Goal: Use online tool/utility: Utilize a website feature to perform a specific function

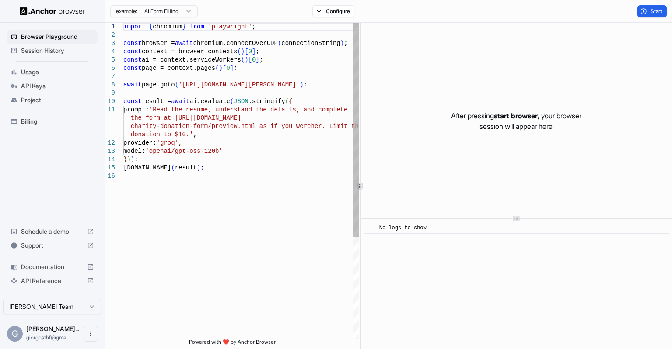
click at [224, 174] on div "import { chromium } from 'playwright' ; const browser = await chromium.connectO…" at bounding box center [241, 256] width 236 height 466
click at [661, 14] on span "Start" at bounding box center [656, 11] width 12 height 7
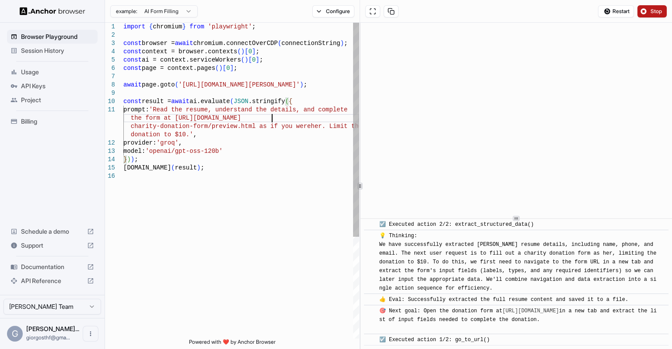
click at [271, 120] on div "import { chromium } from 'playwright' ; const browser = await chromium.connectO…" at bounding box center [241, 256] width 236 height 466
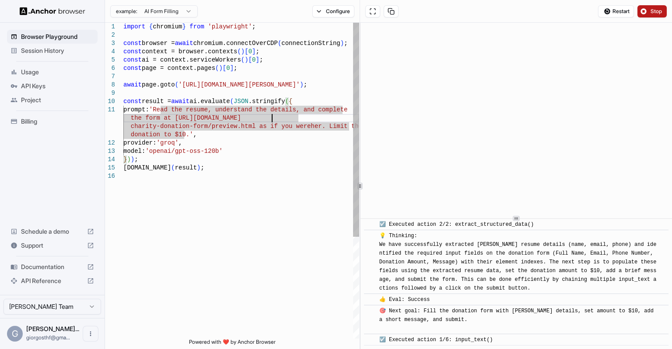
scroll to position [274, 0]
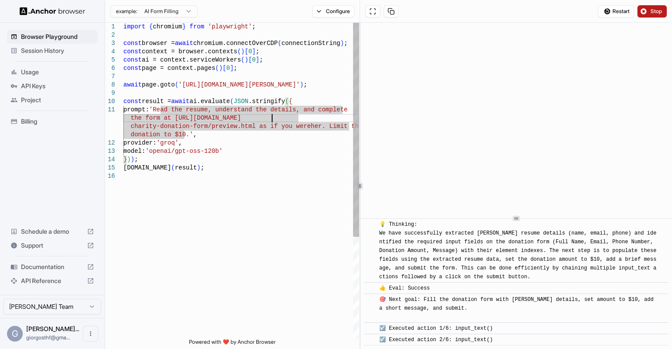
click at [247, 161] on div "import { chromium } from 'playwright' ; const browser = await chromium.connectO…" at bounding box center [241, 256] width 236 height 466
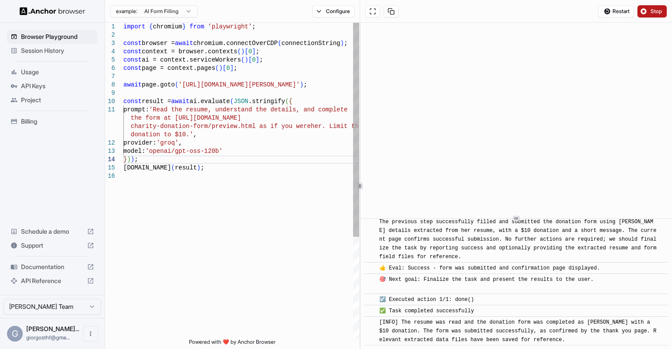
scroll to position [467, 0]
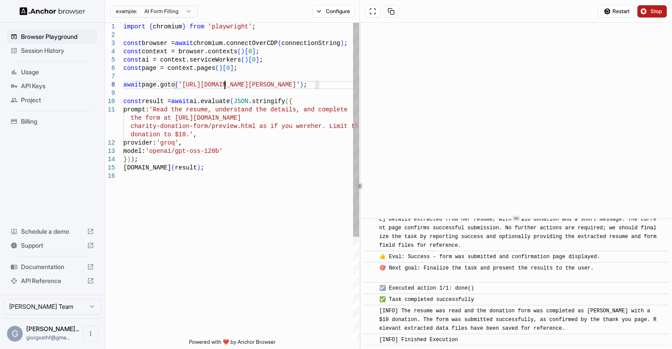
click at [226, 85] on div "import { chromium } from 'playwright' ; const browser = await chromium.connectO…" at bounding box center [241, 256] width 236 height 466
click at [248, 84] on div "import { chromium } from 'playwright' ; const browser = await chromium.connectO…" at bounding box center [241, 256] width 236 height 466
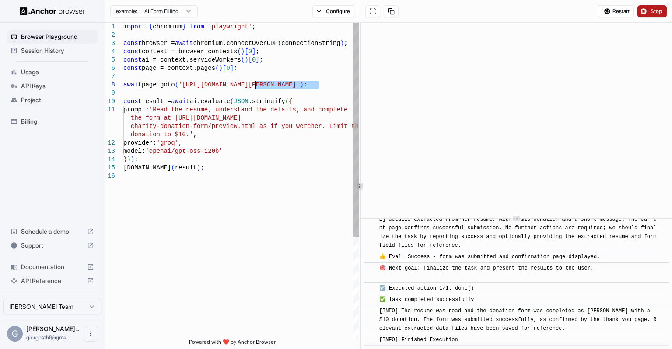
drag, startPoint x: 317, startPoint y: 85, endPoint x: 254, endPoint y: 87, distance: 63.4
click at [254, 87] on div "import { chromium } from 'playwright' ; const browser = await chromium.connectO…" at bounding box center [241, 256] width 236 height 466
click at [182, 135] on div "import { chromium } from 'playwright' ; const browser = await chromium.connectO…" at bounding box center [241, 256] width 236 height 466
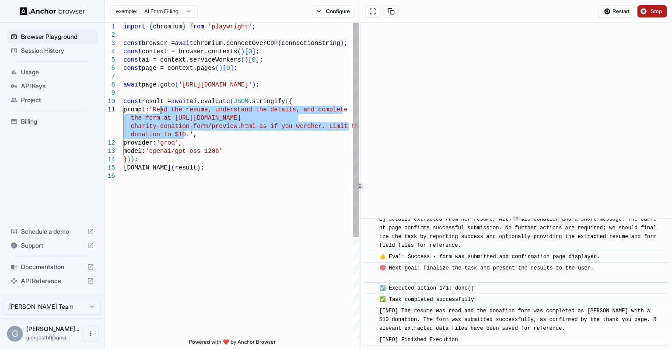
drag, startPoint x: 184, startPoint y: 136, endPoint x: 161, endPoint y: 112, distance: 33.1
click at [161, 112] on div "import { chromium } from 'playwright' ; const browser = await chromium.connectO…" at bounding box center [241, 256] width 236 height 466
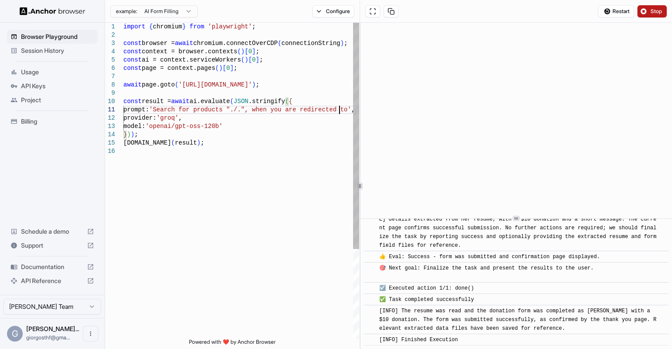
scroll to position [9, 0]
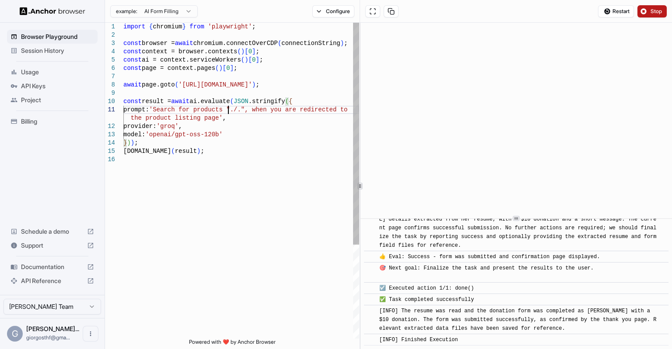
click at [227, 110] on div "import { chromium } from 'playwright' ; const browser = await chromium.connectO…" at bounding box center [241, 247] width 236 height 449
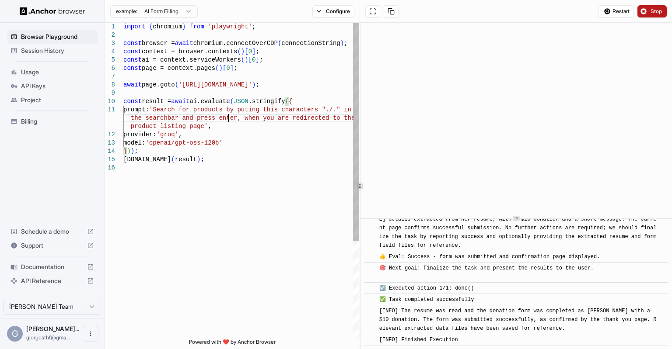
click at [197, 126] on div "import { chromium } from 'playwright' ; const browser = await chromium.connectO…" at bounding box center [241, 252] width 236 height 458
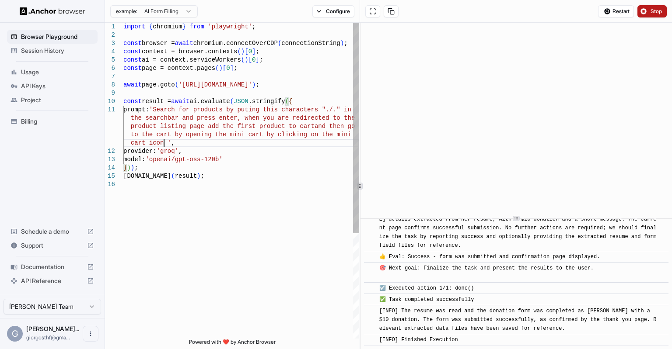
scroll to position [33, 0]
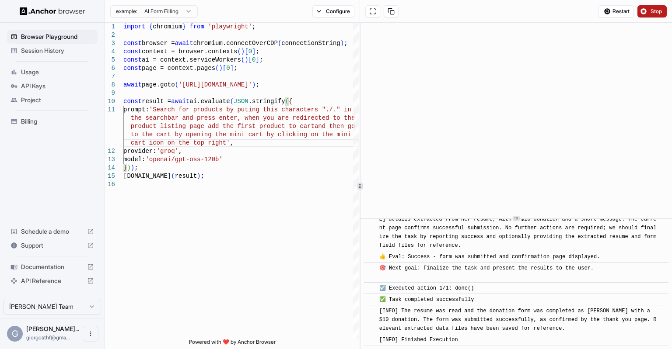
click at [650, 16] on button "Stop" at bounding box center [651, 11] width 29 height 12
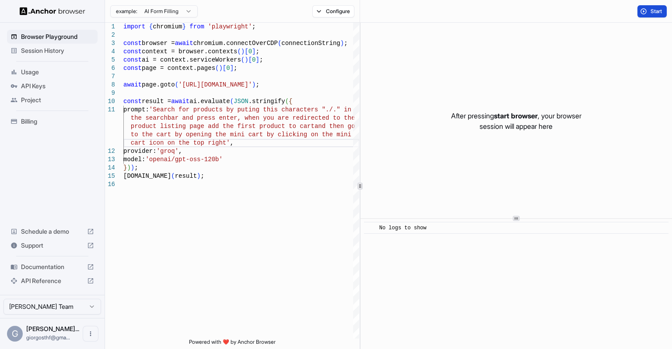
click at [645, 12] on button "Start" at bounding box center [651, 11] width 29 height 12
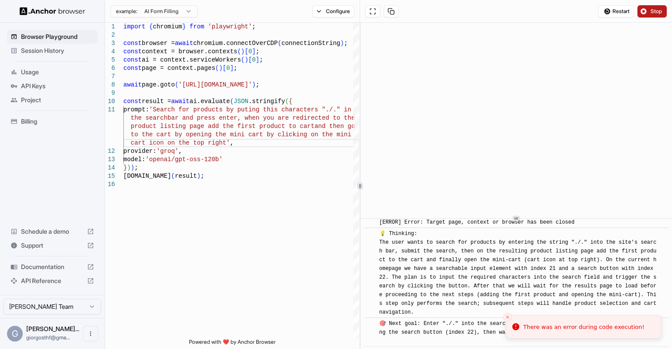
scroll to position [66, 0]
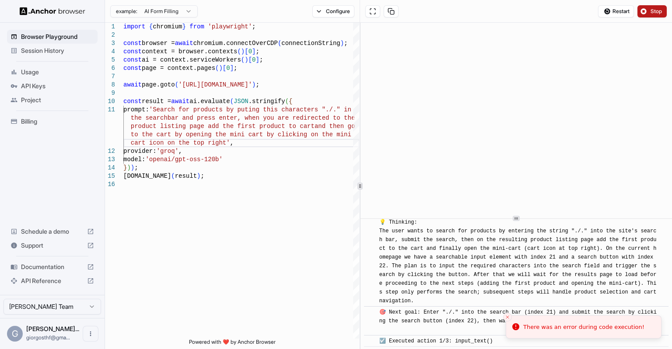
click at [657, 11] on span "Stop" at bounding box center [656, 11] width 12 height 7
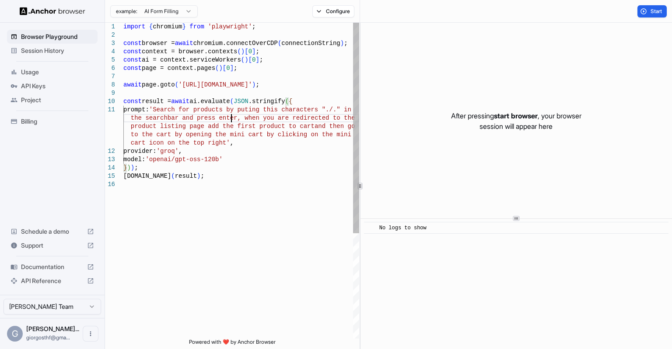
click at [231, 118] on div "import { chromium } from 'playwright' ; const browser = await chromium.connectO…" at bounding box center [241, 260] width 236 height 474
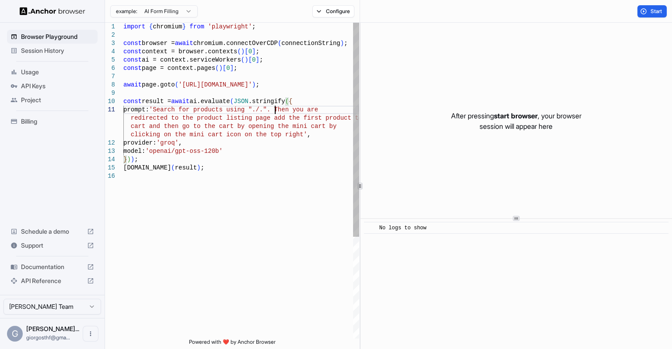
scroll to position [7, 0]
click at [144, 124] on div "import { chromium } from 'playwright' ; const browser = await chromium.connectO…" at bounding box center [241, 256] width 236 height 466
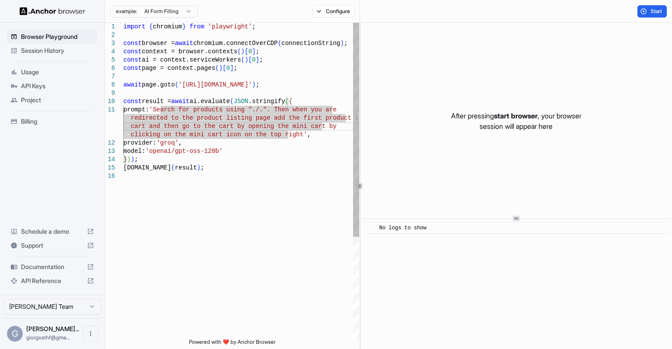
scroll to position [17, 0]
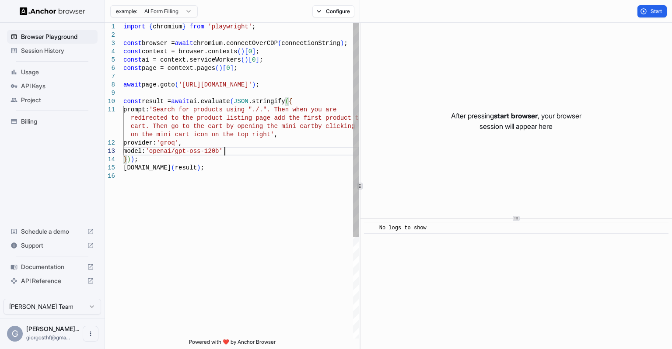
click at [273, 154] on div "import { chromium } from 'playwright' ; const browser = await chromium.connectO…" at bounding box center [241, 256] width 236 height 466
click at [650, 14] on span "Start" at bounding box center [656, 11] width 12 height 7
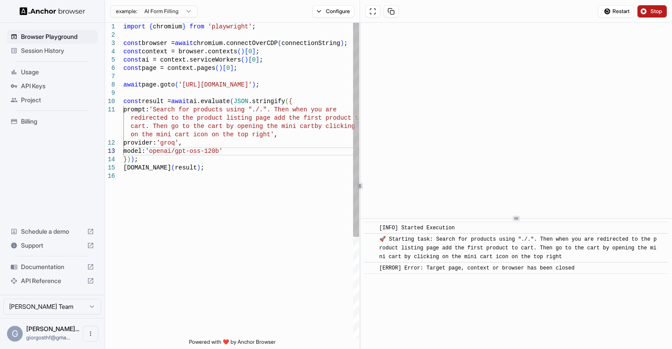
click at [255, 156] on div "model: 'openai/gpt-oss-120b' } ) ) ; [DOMAIN_NAME] ( result ) ; provider: 'groq…" at bounding box center [241, 256] width 236 height 466
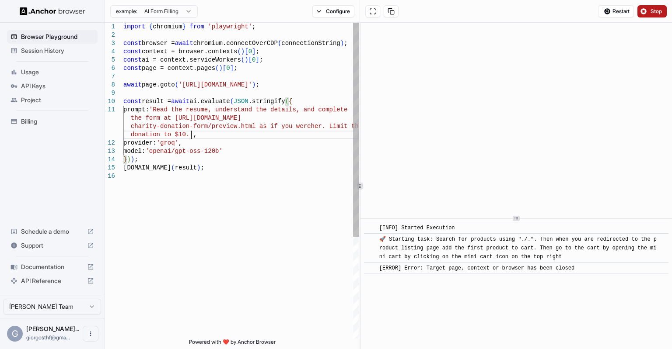
click at [234, 133] on div "model: 'openai/gpt-oss-120b' provider: 'groq' , const result = await ai.evaluat…" at bounding box center [241, 256] width 236 height 466
click at [646, 14] on button "Stop" at bounding box center [651, 11] width 29 height 12
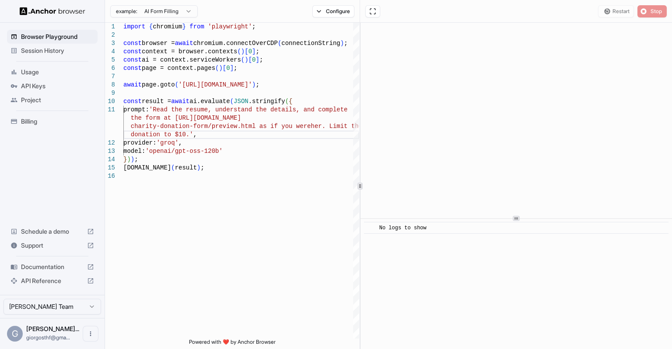
click at [610, 7] on div "Restart Stop" at bounding box center [632, 11] width 69 height 12
click at [269, 118] on div "model: 'openai/gpt-oss-120b' provider: 'groq' , const result = await ai.evaluat…" at bounding box center [241, 256] width 236 height 466
click at [271, 98] on div "model: 'openai/gpt-oss-120b' provider: 'groq' , const result = await ai.evaluat…" at bounding box center [241, 256] width 236 height 466
click at [291, 63] on div "model: 'openai/gpt-oss-120b' provider: 'groq' , const result = await ai.evaluat…" at bounding box center [241, 256] width 236 height 466
click at [334, 7] on button "Configure" at bounding box center [333, 11] width 42 height 12
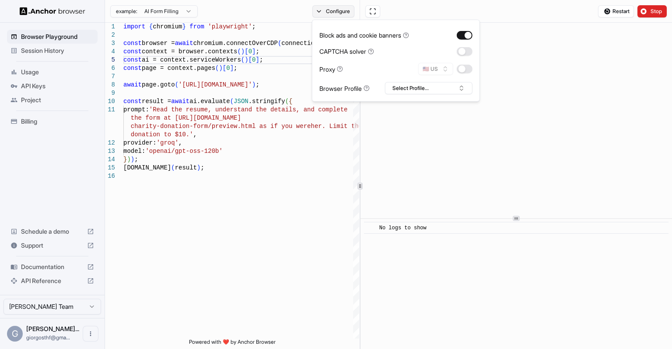
click at [334, 7] on button "Configure" at bounding box center [333, 11] width 42 height 12
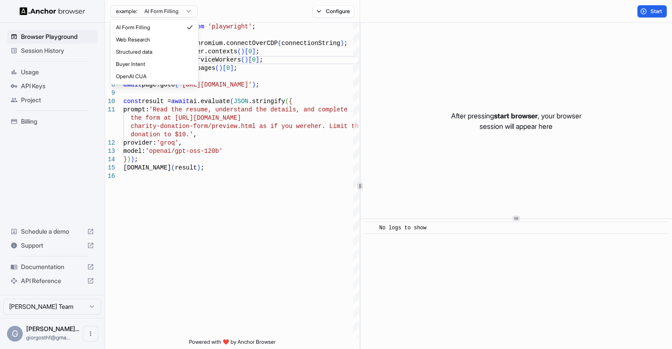
click at [184, 14] on html "Browser Playground Session History Usage API Keys Project Billing Schedule a de…" at bounding box center [336, 174] width 672 height 349
type textarea "**********"
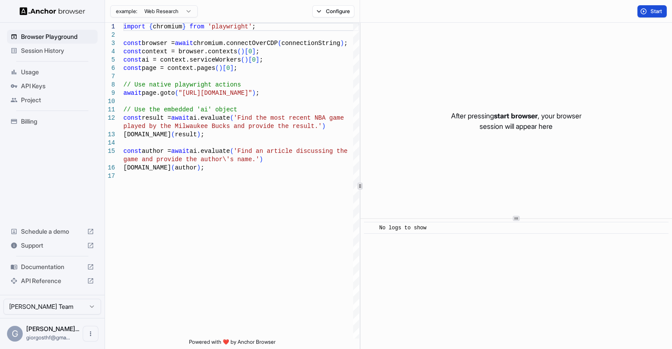
click at [652, 14] on span "Start" at bounding box center [656, 11] width 12 height 7
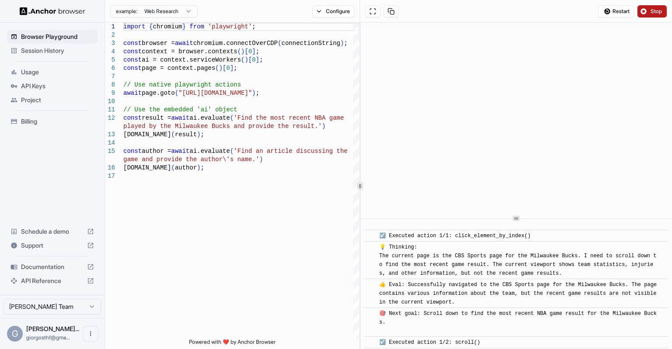
scroll to position [245, 0]
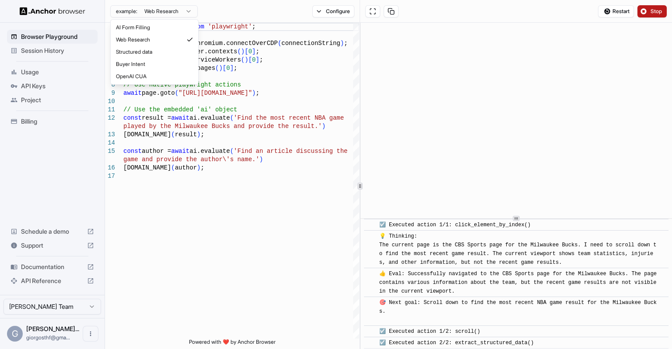
click at [178, 15] on html "Browser Playground Session History Usage API Keys Project Billing Schedule a de…" at bounding box center [336, 174] width 672 height 349
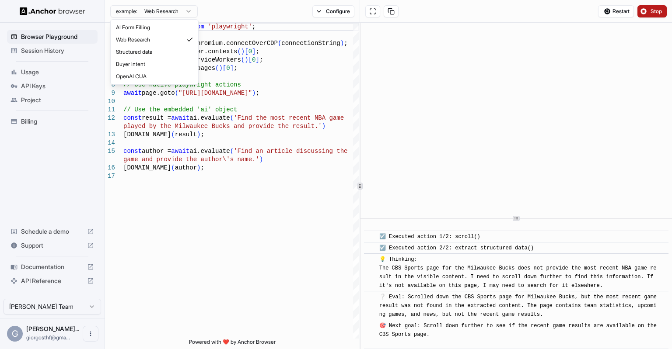
scroll to position [352, 0]
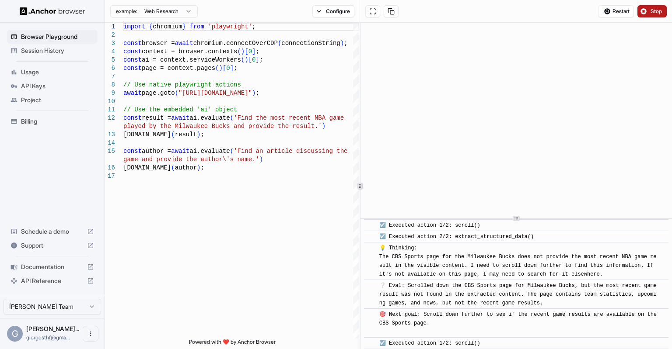
click at [217, 7] on html "Browser Playground Session History Usage API Keys Project Billing Schedule a de…" at bounding box center [336, 174] width 672 height 349
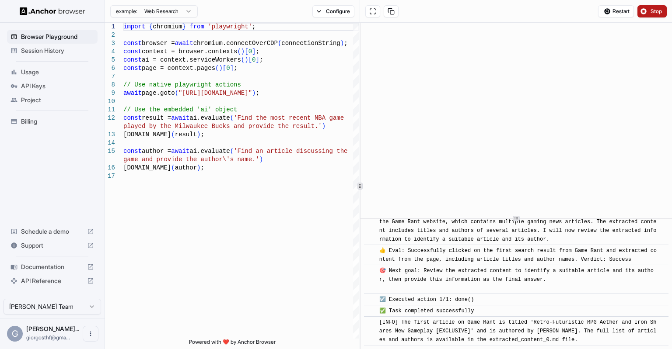
scroll to position [2257, 0]
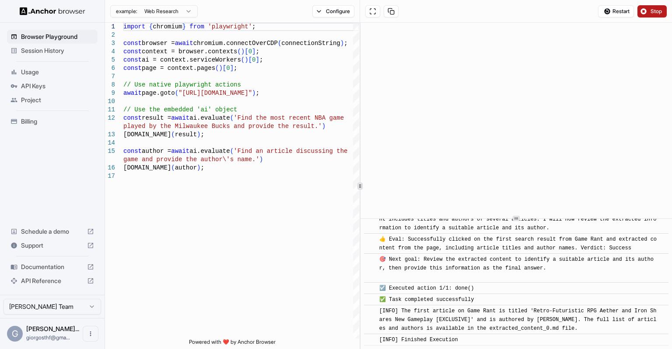
click at [646, 10] on button "Stop" at bounding box center [651, 11] width 29 height 12
